Goal: Task Accomplishment & Management: Manage account settings

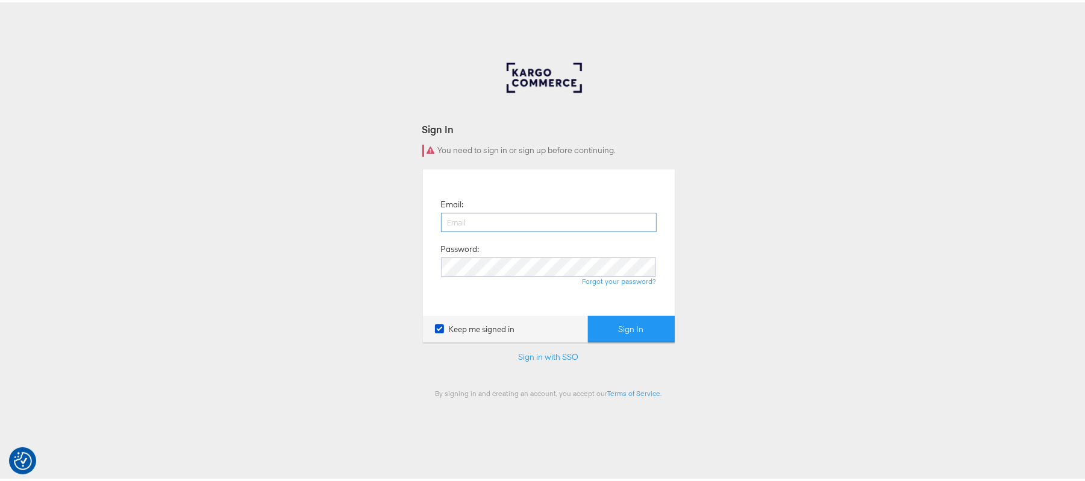
type input "sudheer.bheemunipalli@kargo.com"
click at [617, 328] on button "Sign In" at bounding box center [631, 326] width 87 height 27
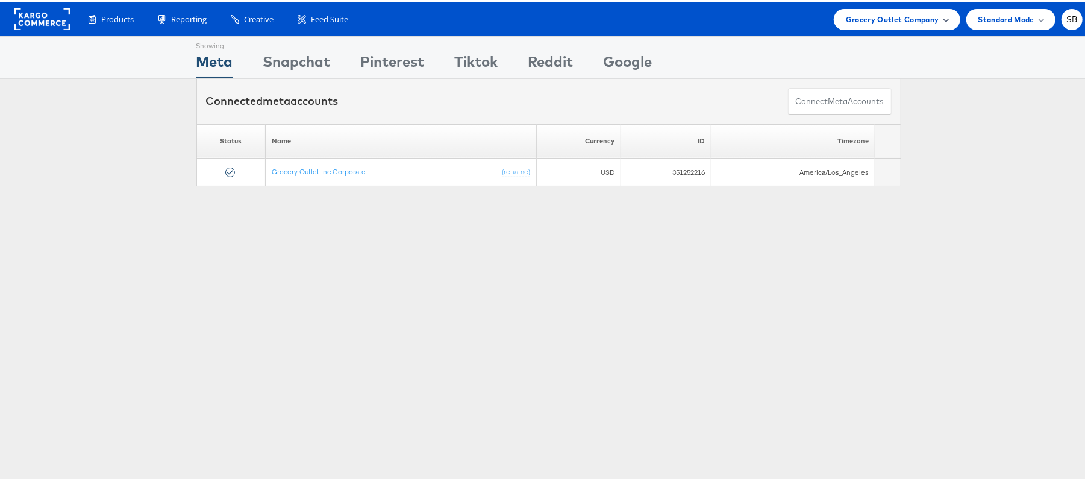
click at [846, 19] on span "Grocery Outlet Company" at bounding box center [892, 17] width 93 height 13
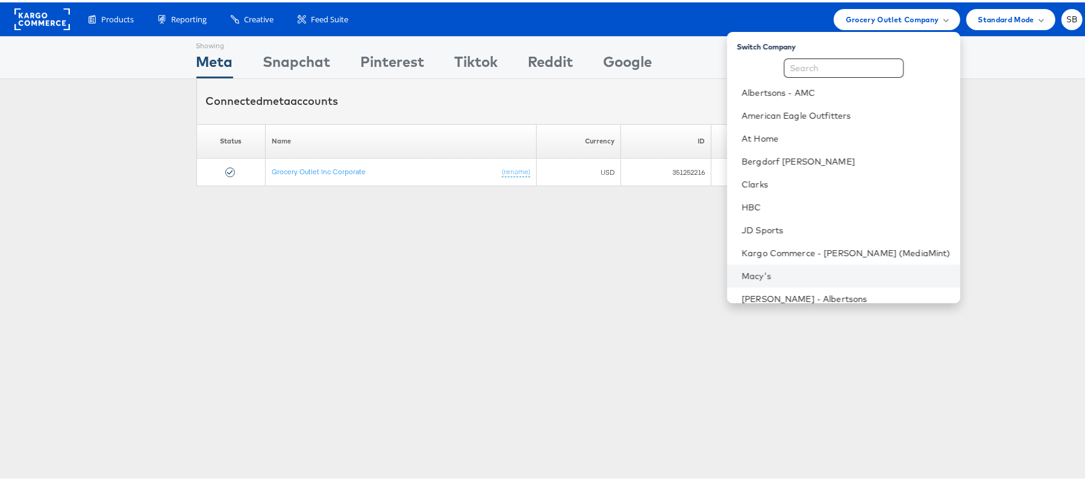
scroll to position [126, 0]
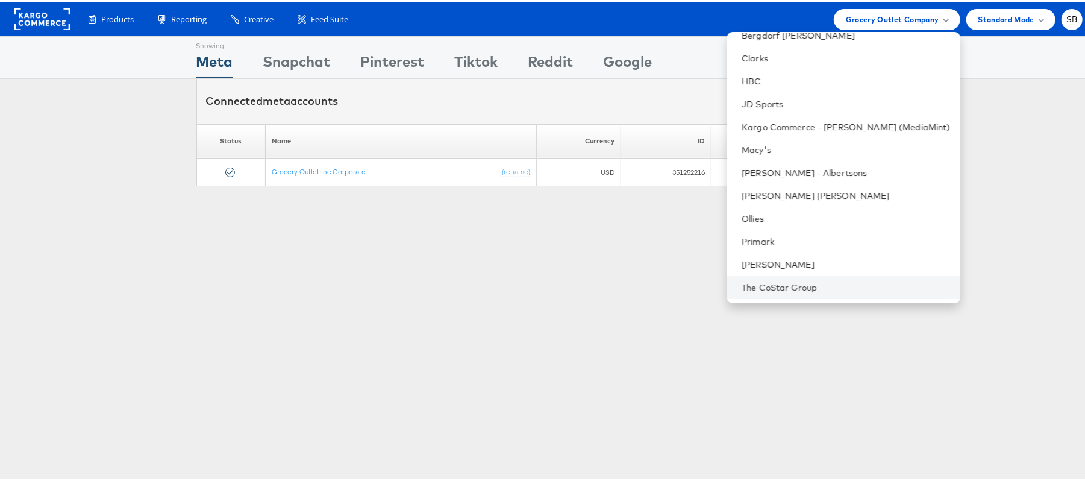
click at [837, 276] on li "The CoStar Group" at bounding box center [843, 285] width 233 height 23
click at [813, 281] on link "The CoStar Group" at bounding box center [846, 285] width 209 height 12
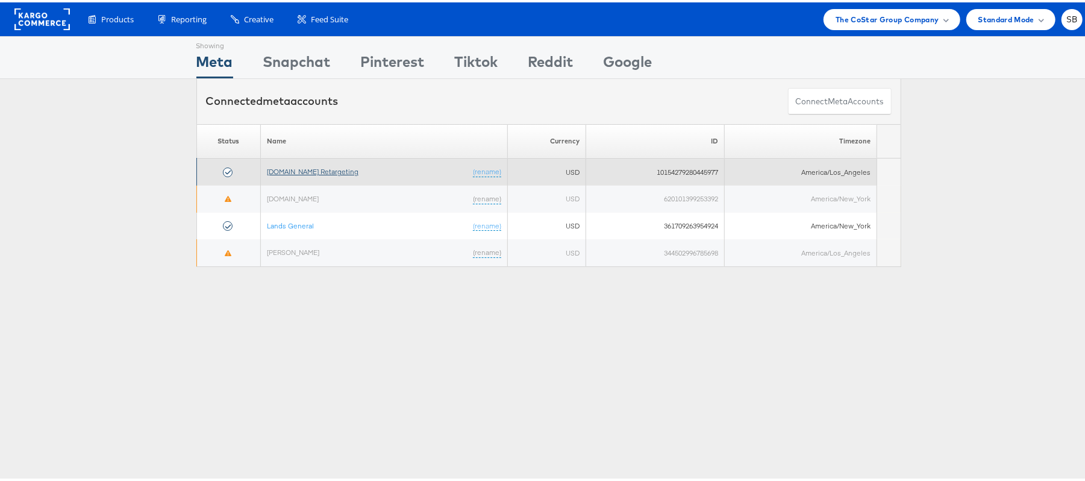
click at [319, 165] on link "Apartments.com Retargeting" at bounding box center [313, 168] width 92 height 9
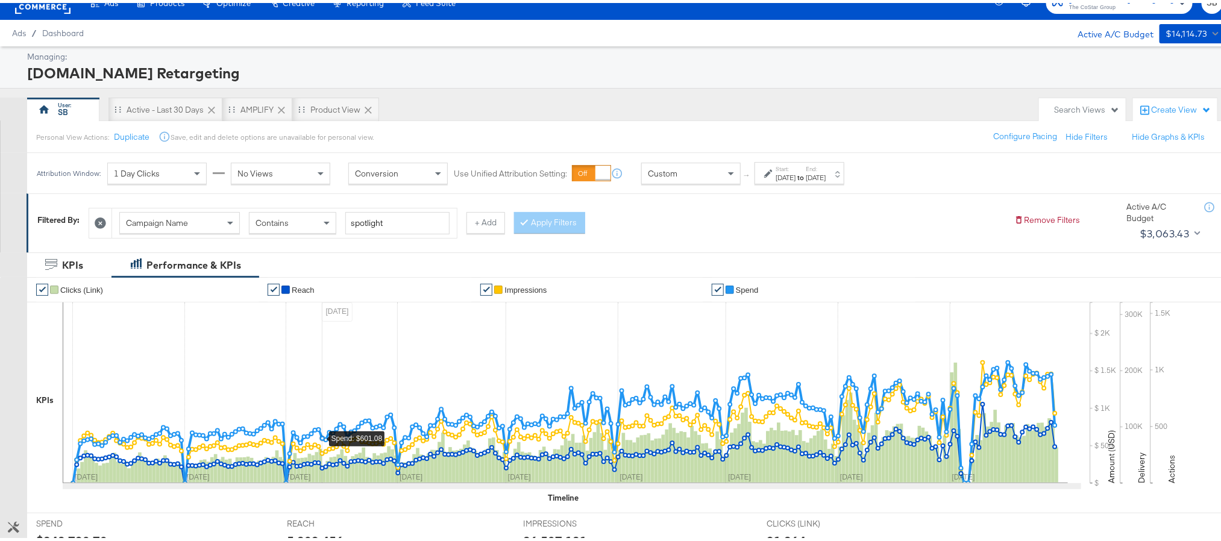
scroll to position [18, 0]
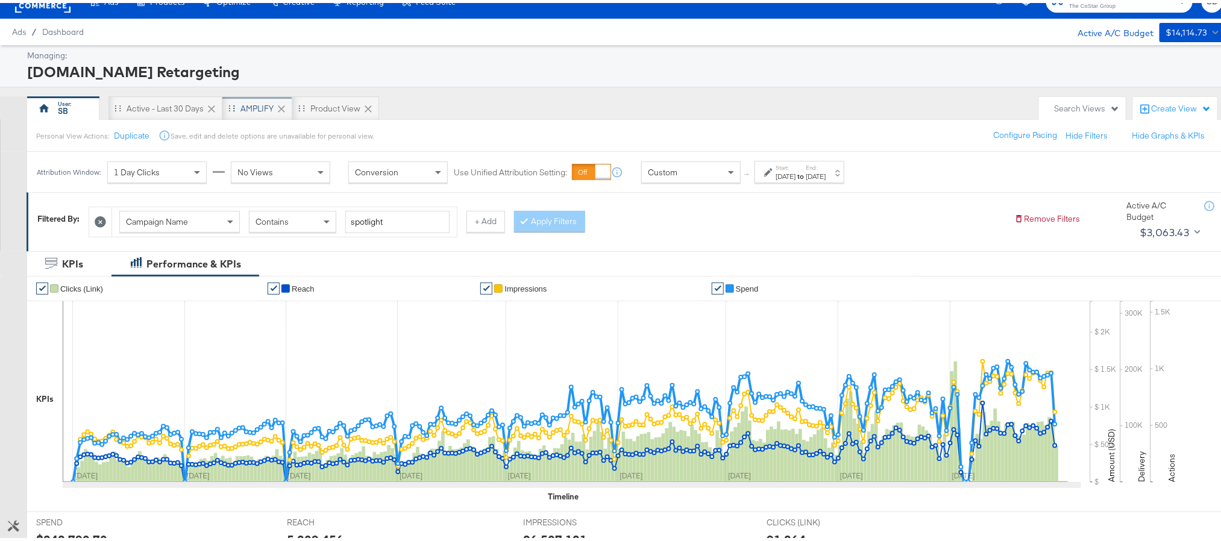
click at [257, 107] on div "AMPLIFY" at bounding box center [256, 105] width 33 height 11
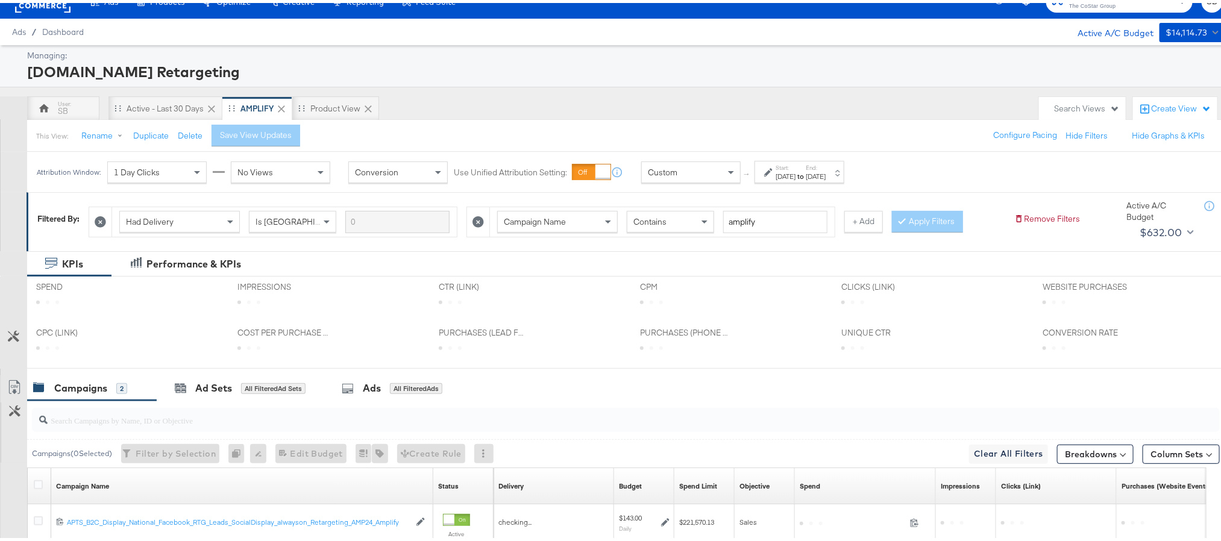
scroll to position [178, 0]
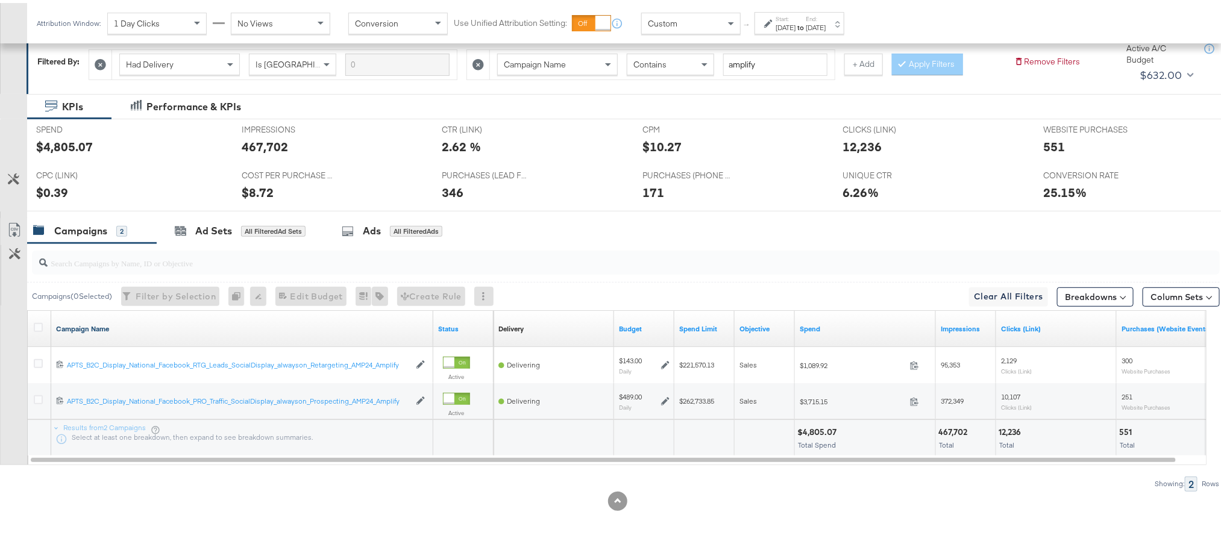
click at [86, 324] on link "Campaign Name" at bounding box center [242, 326] width 372 height 10
click at [86, 324] on link "Campaign Name ↓" at bounding box center [242, 326] width 372 height 10
click at [34, 322] on icon at bounding box center [38, 324] width 9 height 9
click at [0, 0] on input "checkbox" at bounding box center [0, 0] width 0 height 0
click at [221, 225] on div "Ad Sets" at bounding box center [213, 228] width 37 height 14
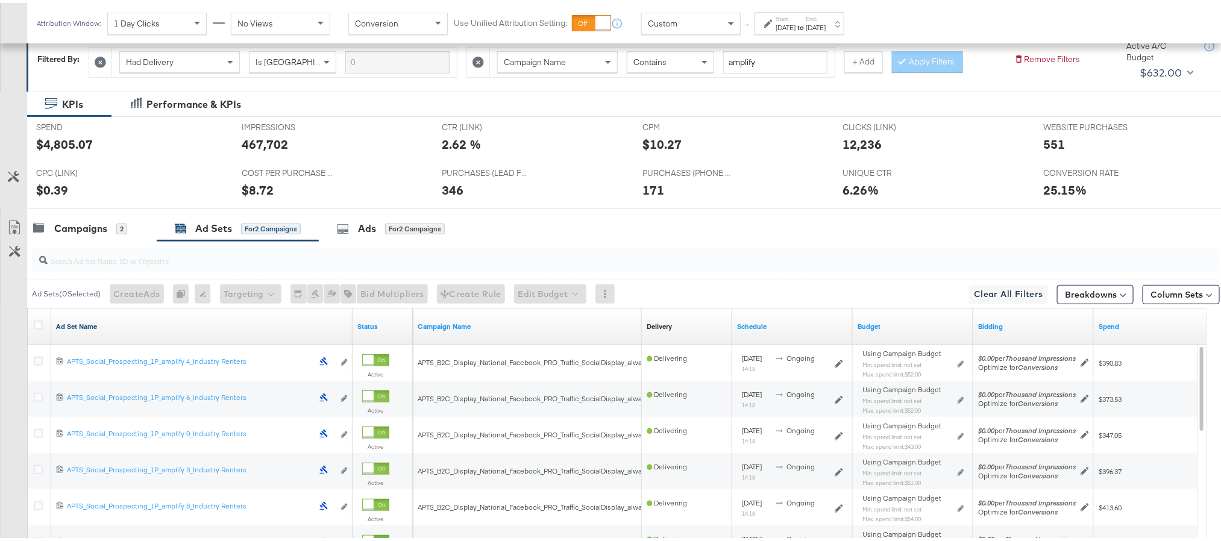
click at [69, 325] on link "Ad Set Name" at bounding box center [202, 324] width 292 height 10
click at [69, 325] on link "Ad Set Name ↓" at bounding box center [202, 324] width 292 height 10
click at [40, 322] on icon at bounding box center [38, 321] width 9 height 9
click at [0, 0] on input "checkbox" at bounding box center [0, 0] width 0 height 0
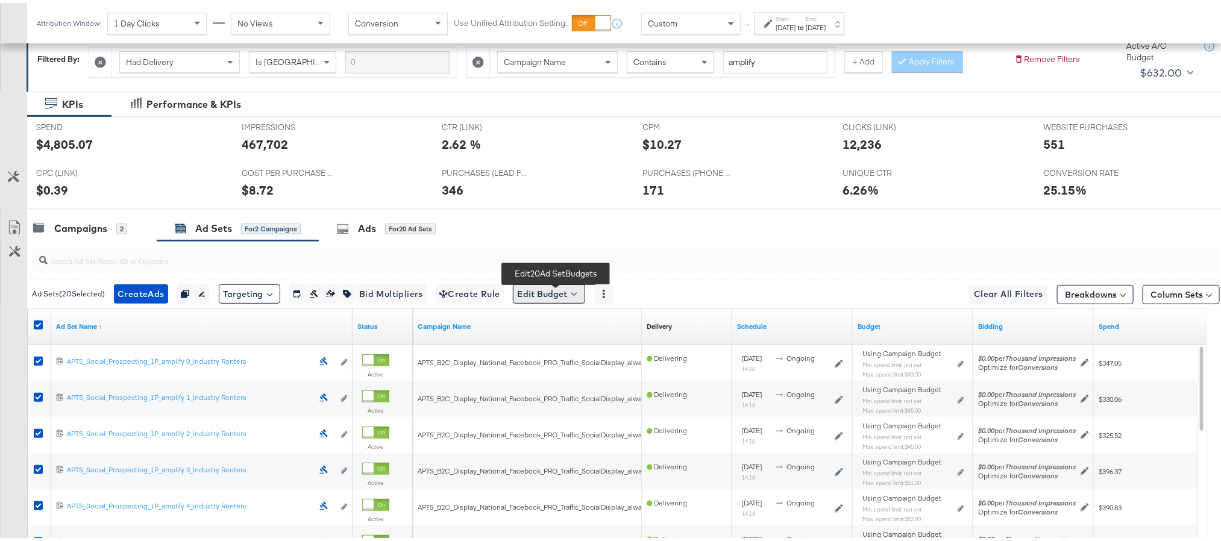
click at [539, 291] on button "Edit Budget" at bounding box center [549, 290] width 72 height 19
click at [563, 349] on span "Edit Ad Set Spend Limits" at bounding box center [562, 347] width 89 height 16
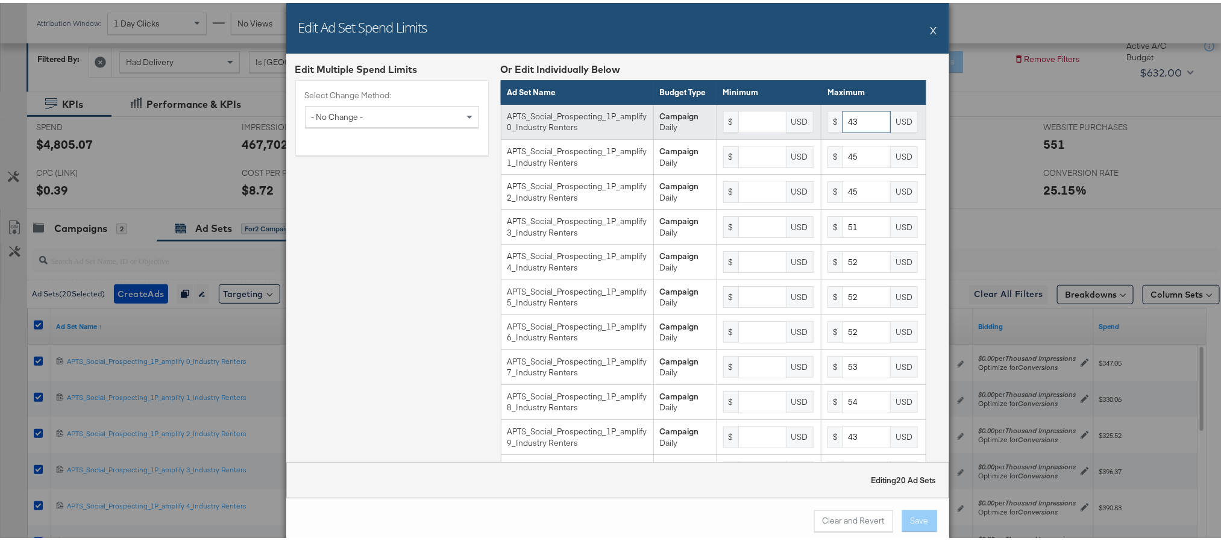
click at [854, 129] on input "43" at bounding box center [866, 119] width 48 height 22
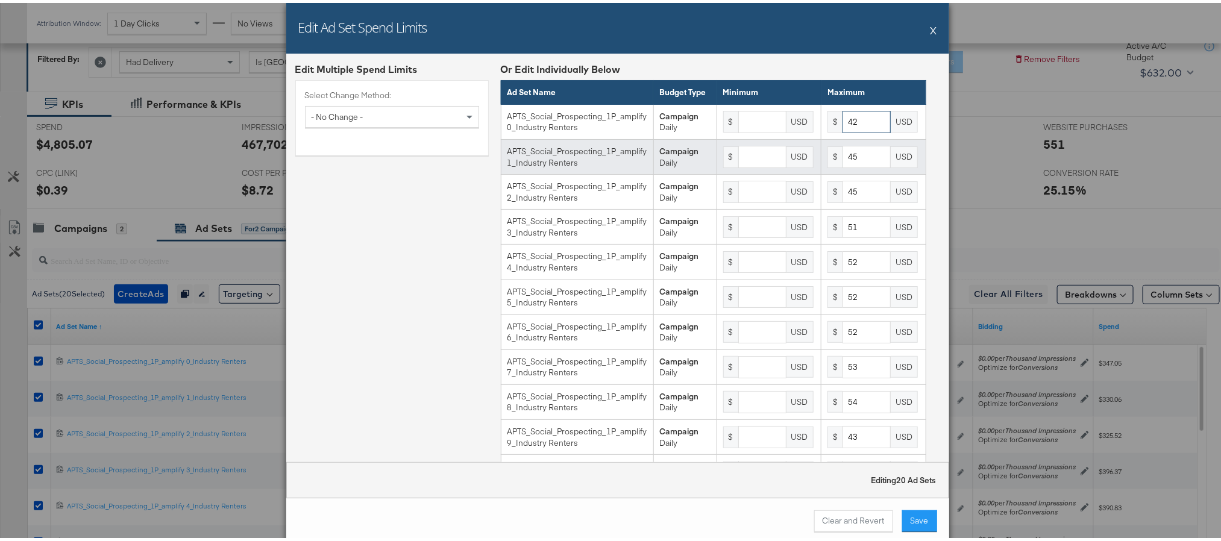
type input "42"
click at [852, 163] on input "45" at bounding box center [866, 154] width 48 height 22
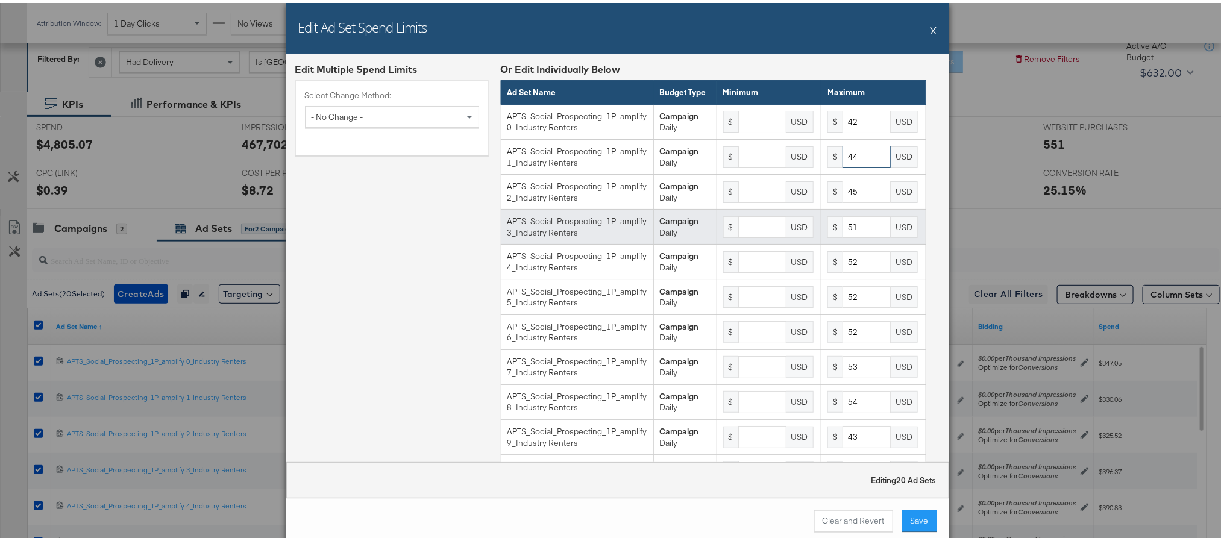
type input "44"
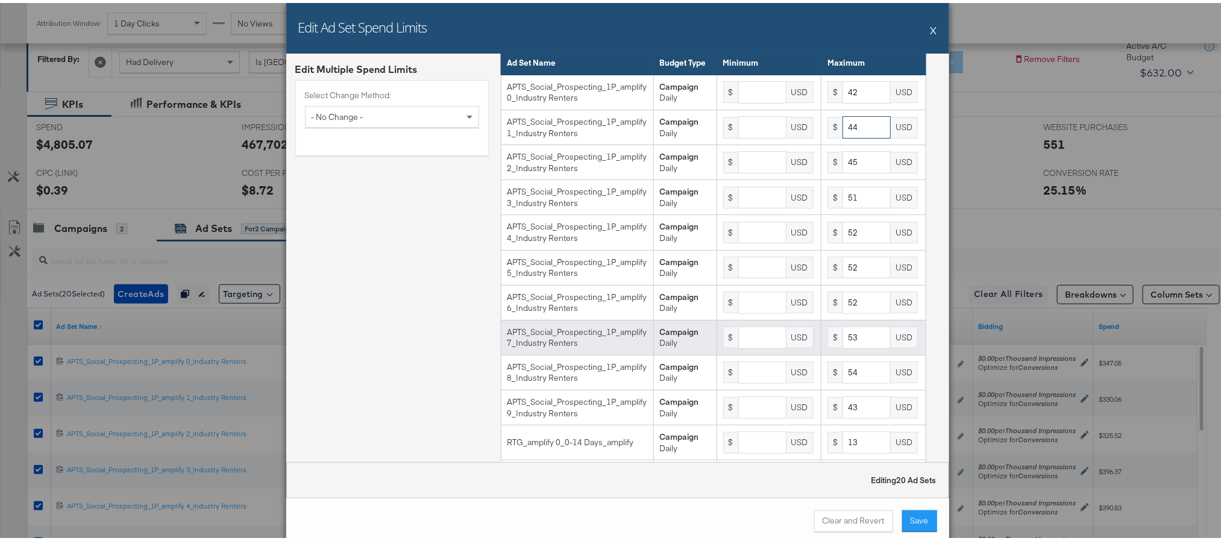
scroll to position [31, 0]
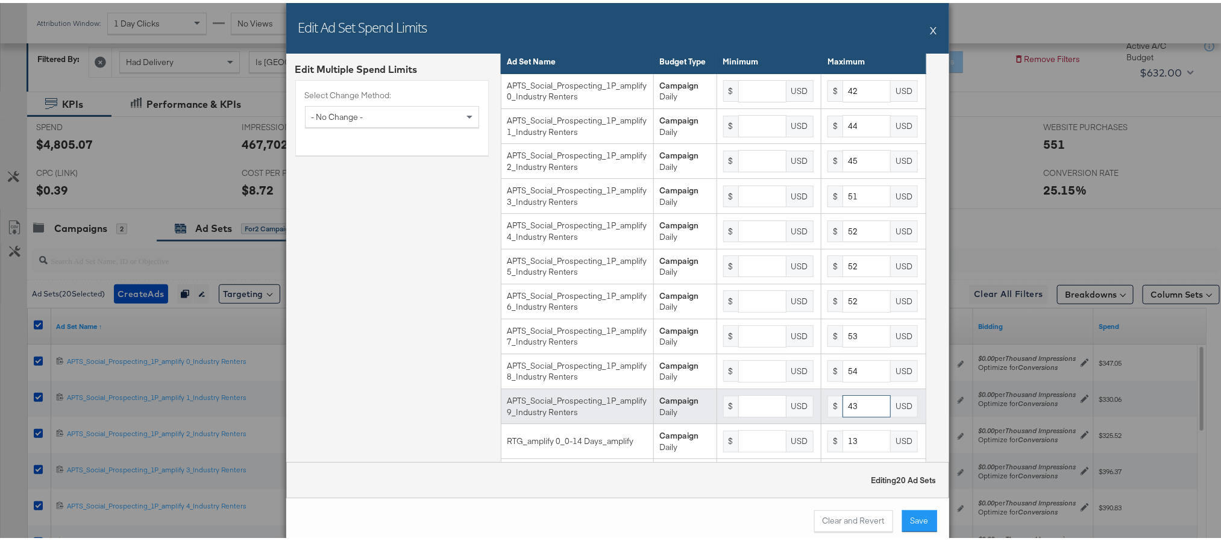
click at [844, 414] on input "43" at bounding box center [866, 403] width 48 height 22
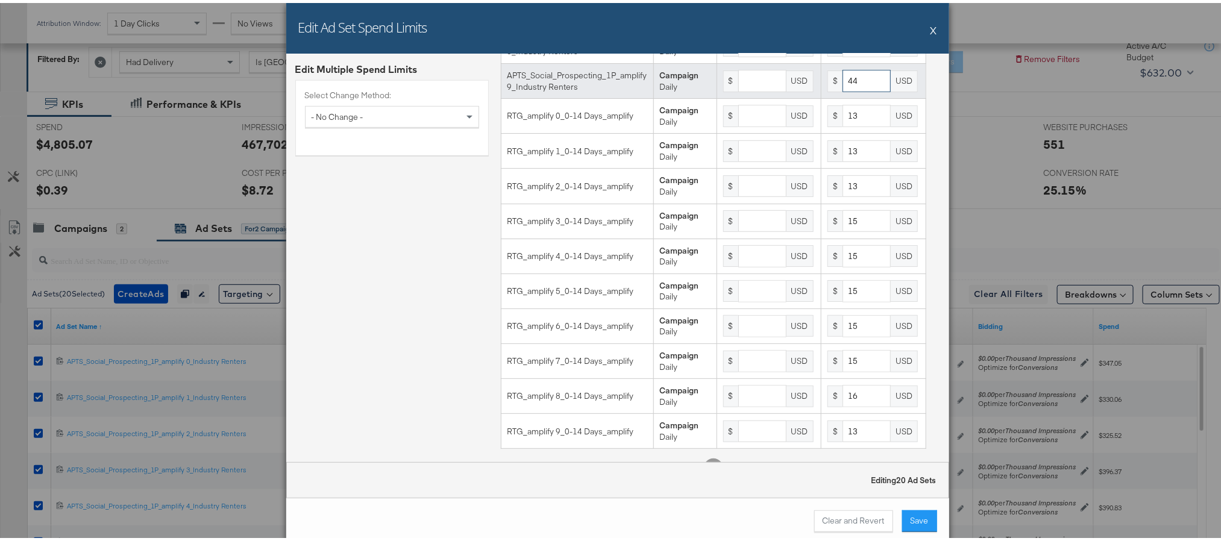
scroll to position [360, 0]
type input "44"
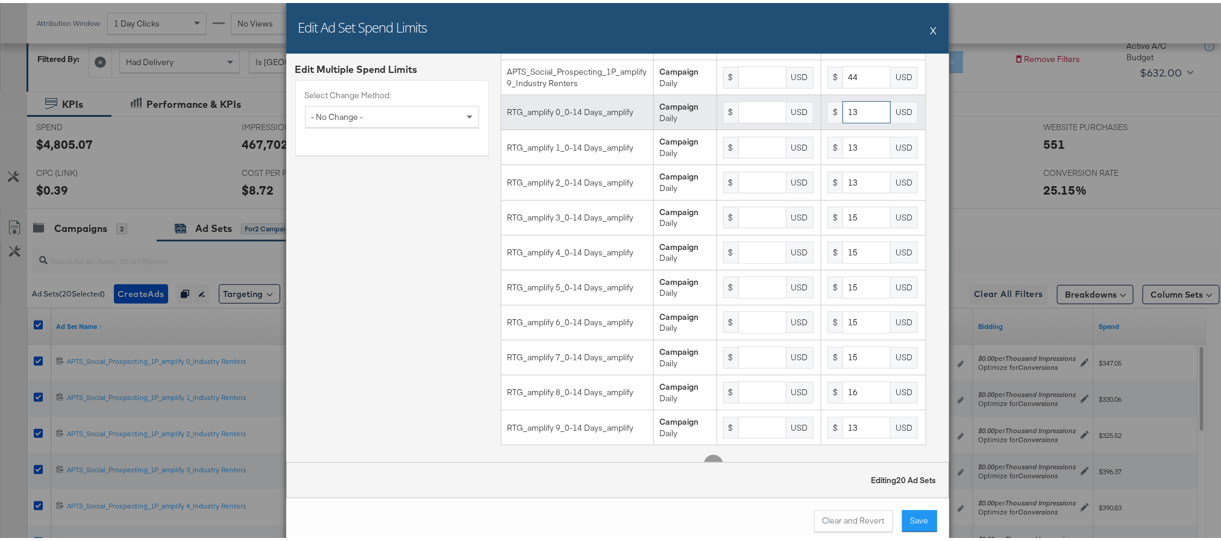
click at [842, 120] on input "13" at bounding box center [866, 109] width 48 height 22
type input "12"
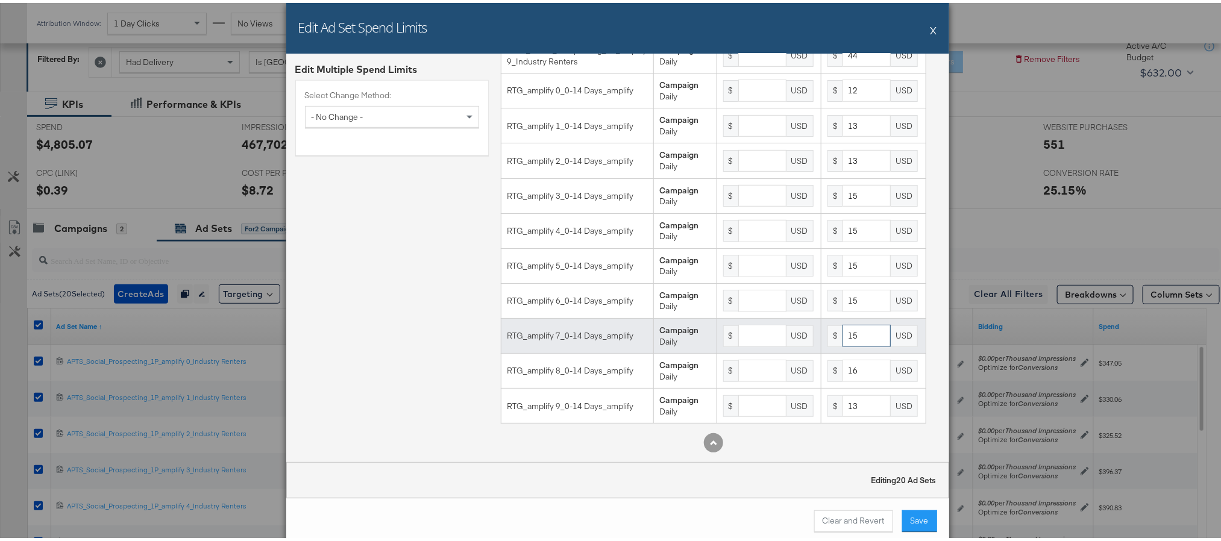
click at [844, 336] on input "15" at bounding box center [866, 333] width 48 height 22
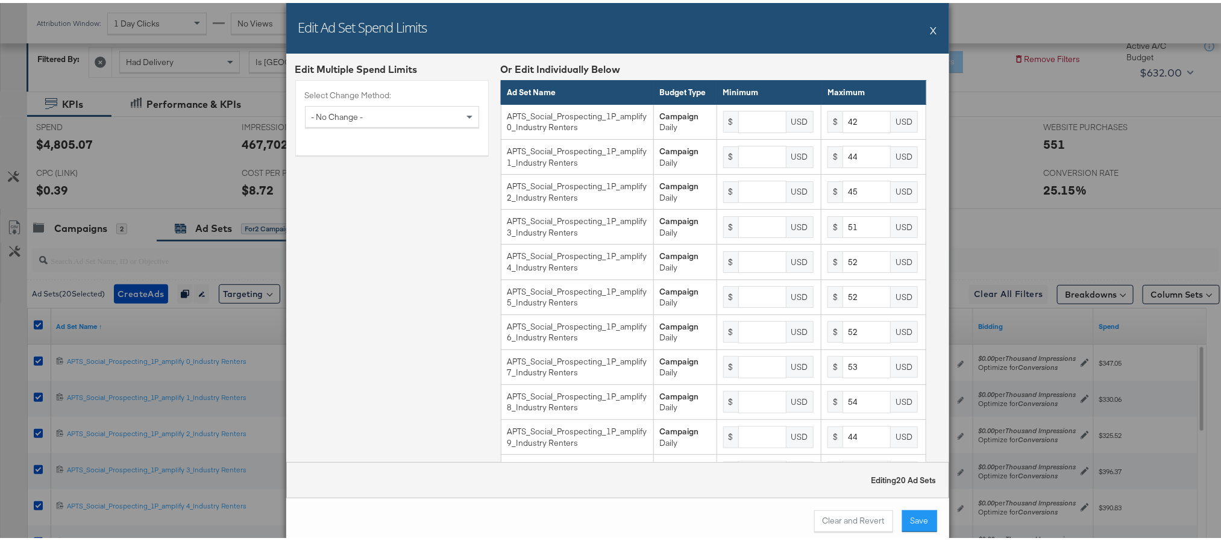
type input "16"
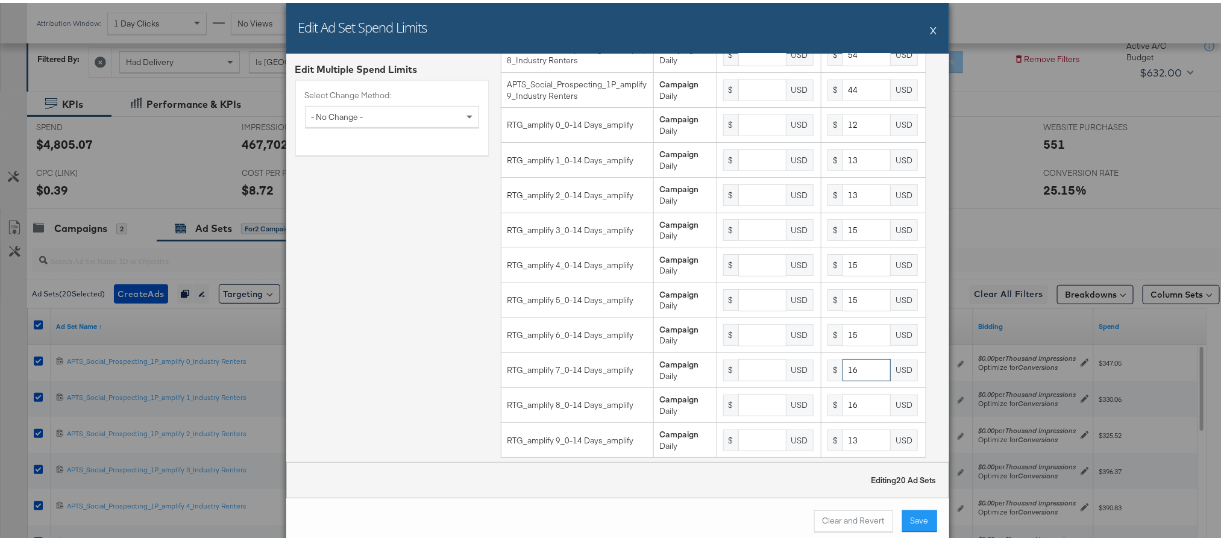
scroll to position [348, 0]
click at [909, 516] on button "Save" at bounding box center [919, 518] width 35 height 22
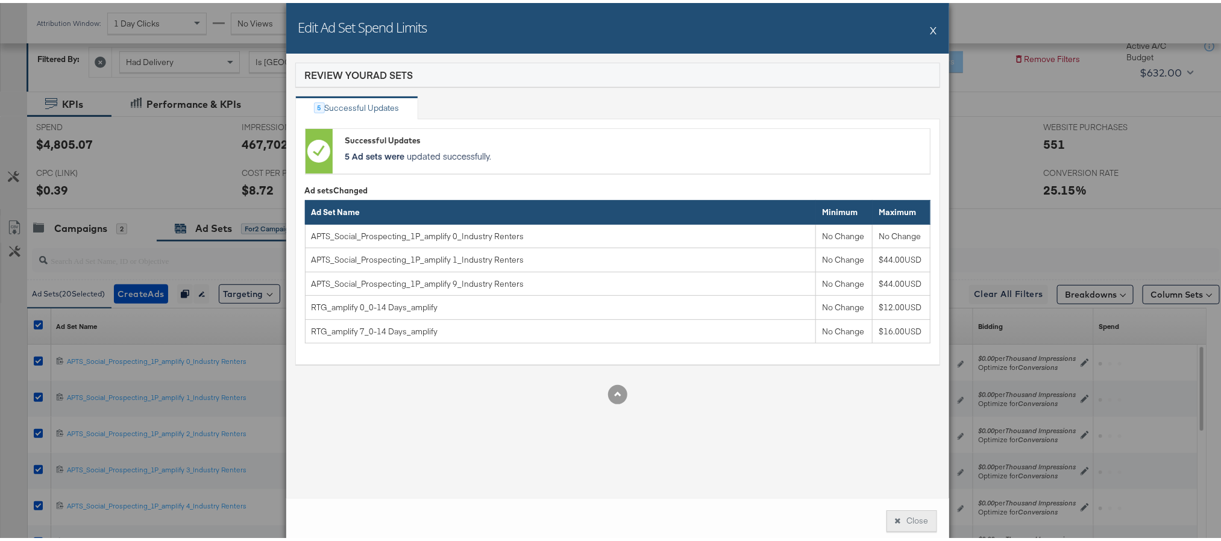
click at [902, 516] on button "Close" at bounding box center [911, 518] width 51 height 22
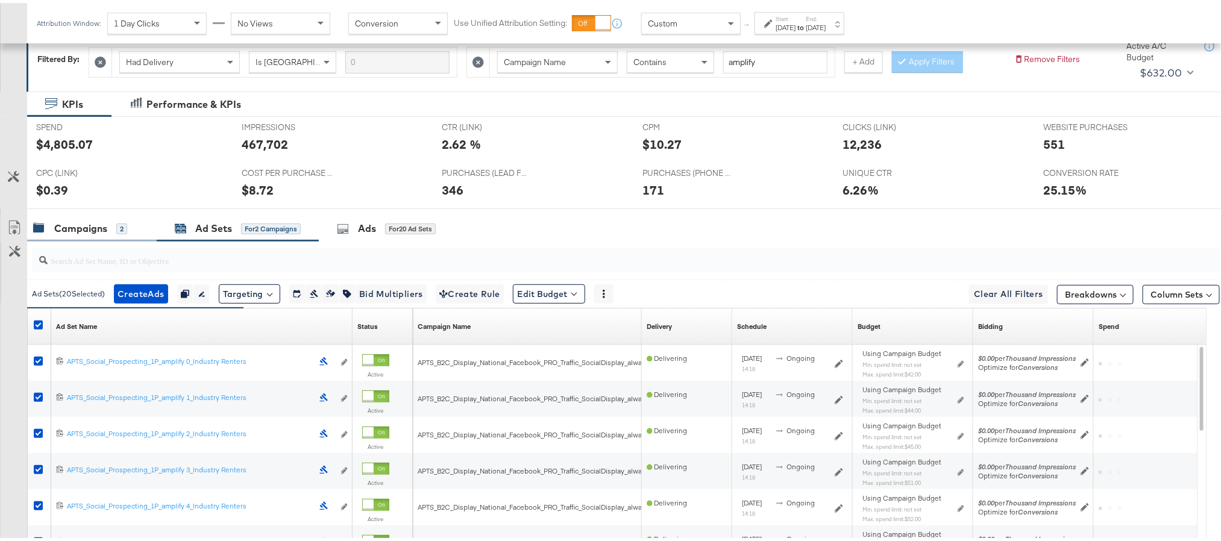
click at [89, 222] on div "Campaigns" at bounding box center [80, 226] width 53 height 14
